Goal: Navigation & Orientation: Find specific page/section

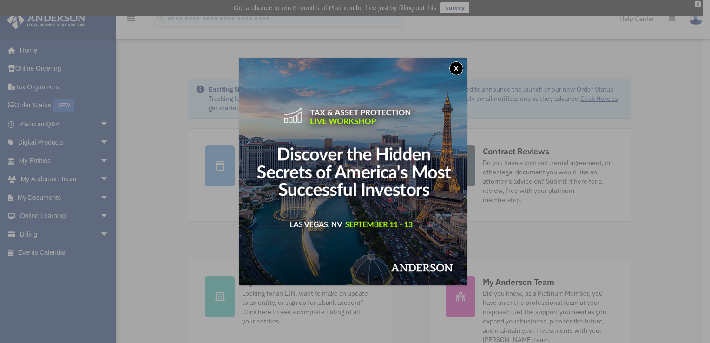
click at [457, 67] on button "x" at bounding box center [456, 68] width 14 height 14
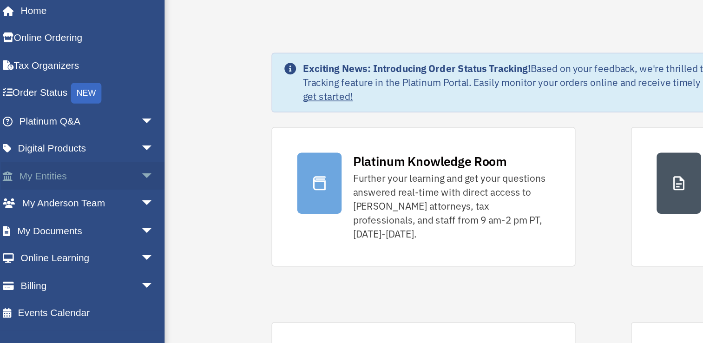
click at [100, 160] on span "arrow_drop_down" at bounding box center [109, 160] width 19 height 19
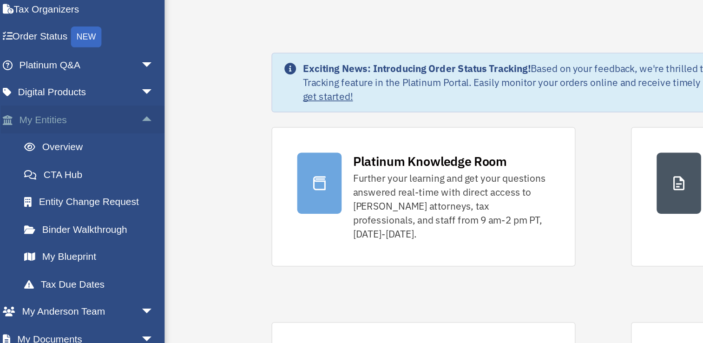
scroll to position [62, 0]
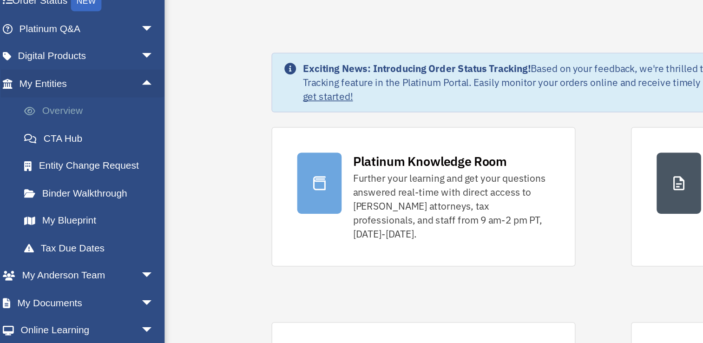
click at [47, 118] on link "Overview" at bounding box center [68, 117] width 110 height 19
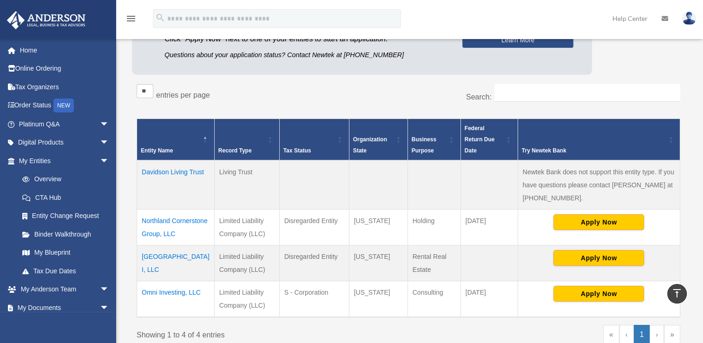
scroll to position [128, 0]
